Goal: Transaction & Acquisition: Download file/media

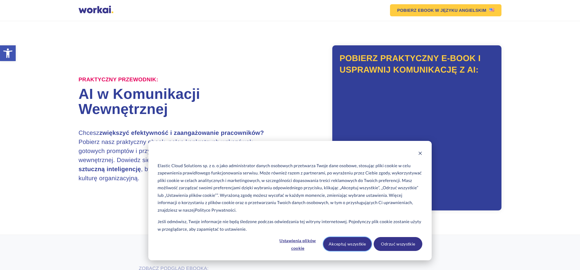
click at [355, 243] on button "Akceptuj wszystkie" at bounding box center [347, 244] width 49 height 14
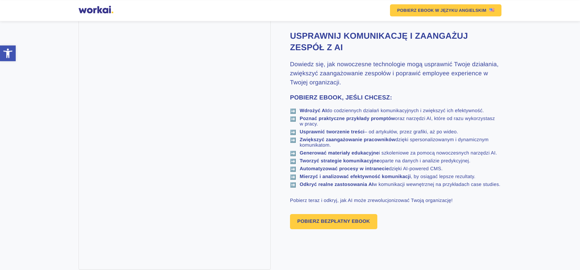
scroll to position [308, 0]
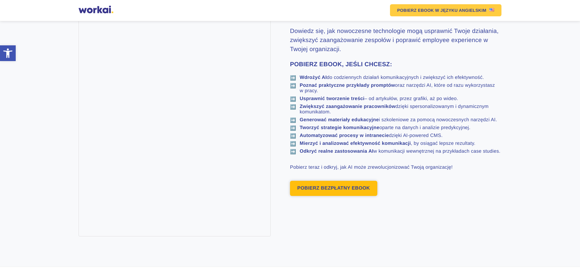
click at [331, 196] on link "POBIERZ BEZPŁATNY EBOOK" at bounding box center [333, 188] width 87 height 15
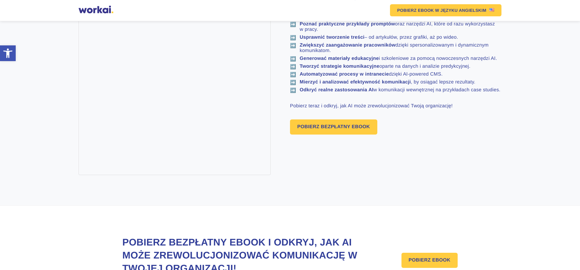
scroll to position [422, 0]
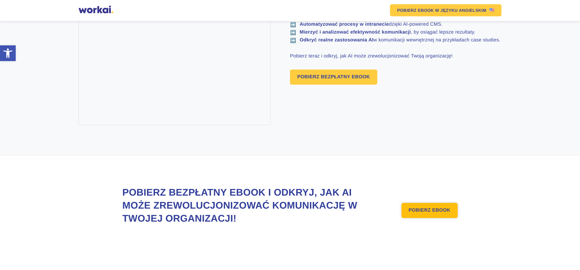
click at [437, 218] on link "POBIERZ EBOOK" at bounding box center [430, 210] width 56 height 15
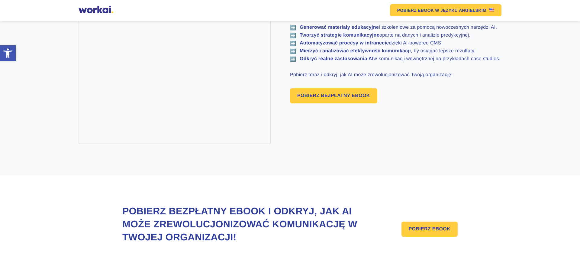
scroll to position [185, 0]
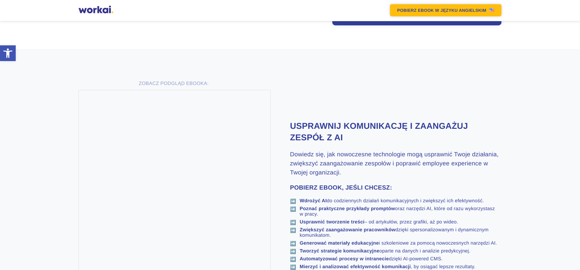
click at [428, 10] on em "POBIERZ EBOOK" at bounding box center [415, 10] width 37 height 4
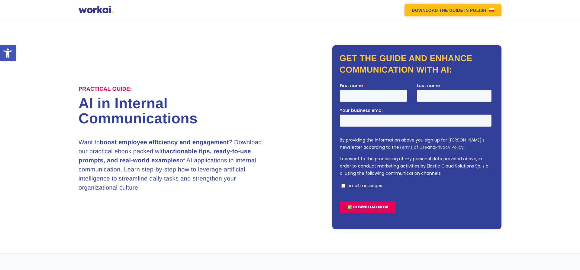
click at [453, 11] on em "DOWNLOAD THE GUIDE" at bounding box center [437, 10] width 51 height 4
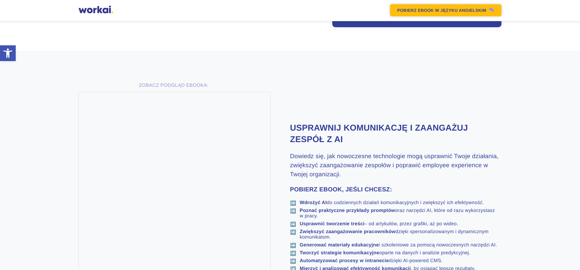
click at [439, 10] on link "POBIERZ EBOOK W JĘZYKU ANGIELSKIM" at bounding box center [445, 10] width 111 height 12
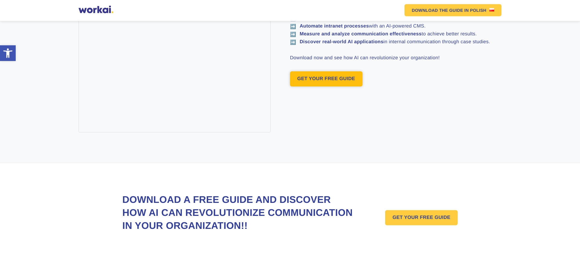
scroll to position [205, 0]
